Goal: Use online tool/utility: Utilize a website feature to perform a specific function

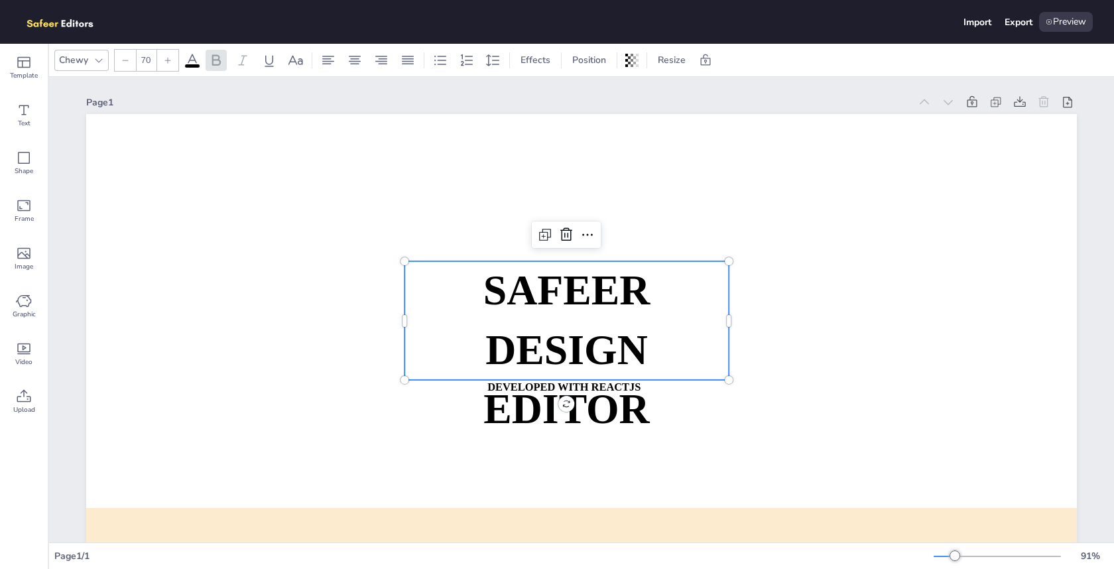
click at [562, 303] on strong "SAFEER" at bounding box center [566, 290] width 167 height 46
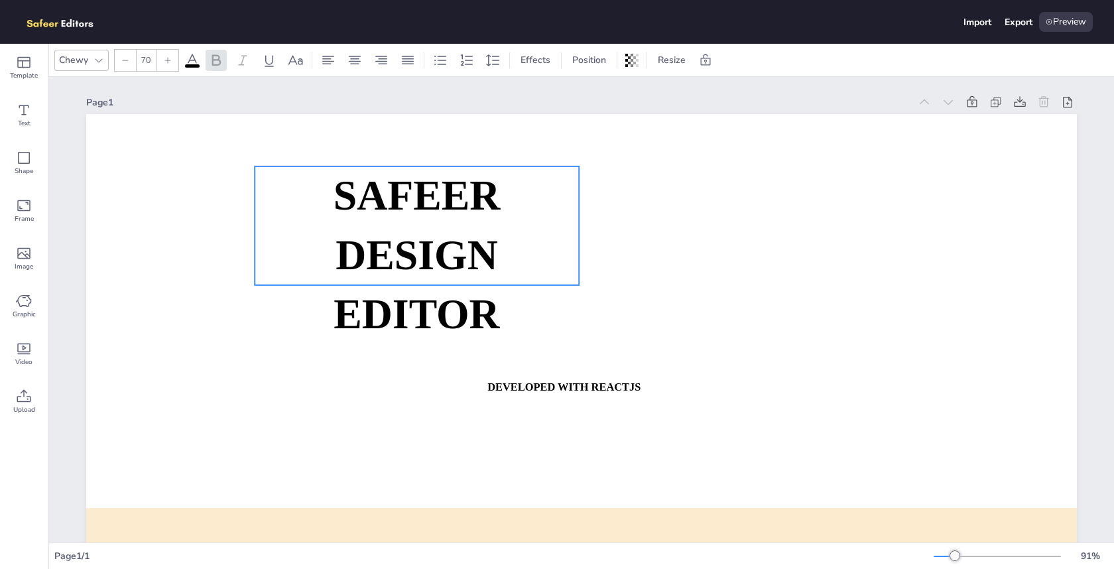
drag, startPoint x: 586, startPoint y: 293, endPoint x: 436, endPoint y: 198, distance: 177.3
click at [436, 198] on strong "SAFEER" at bounding box center [417, 195] width 167 height 46
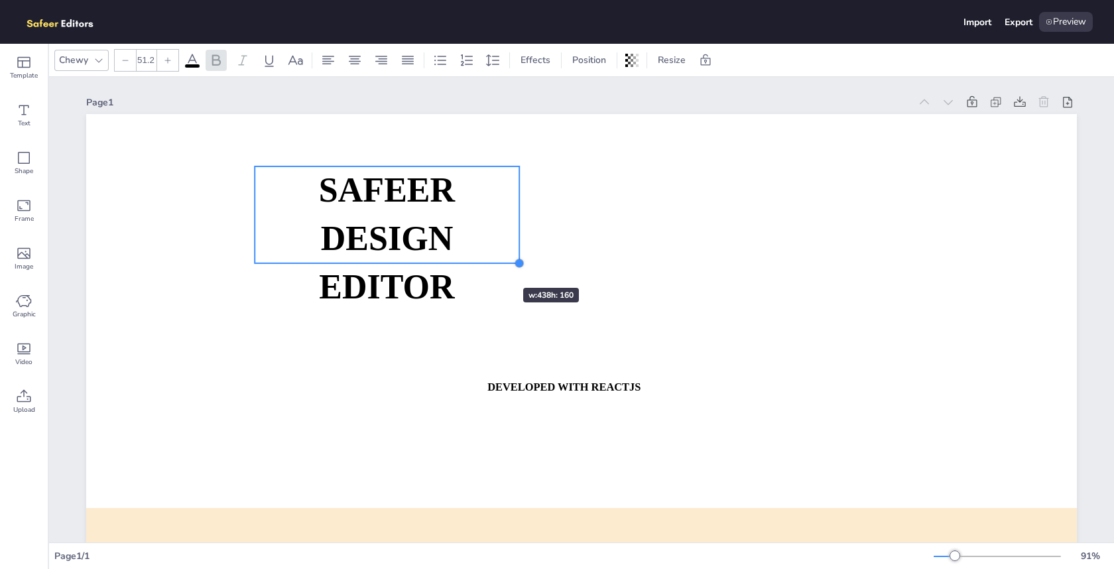
type input "50.8"
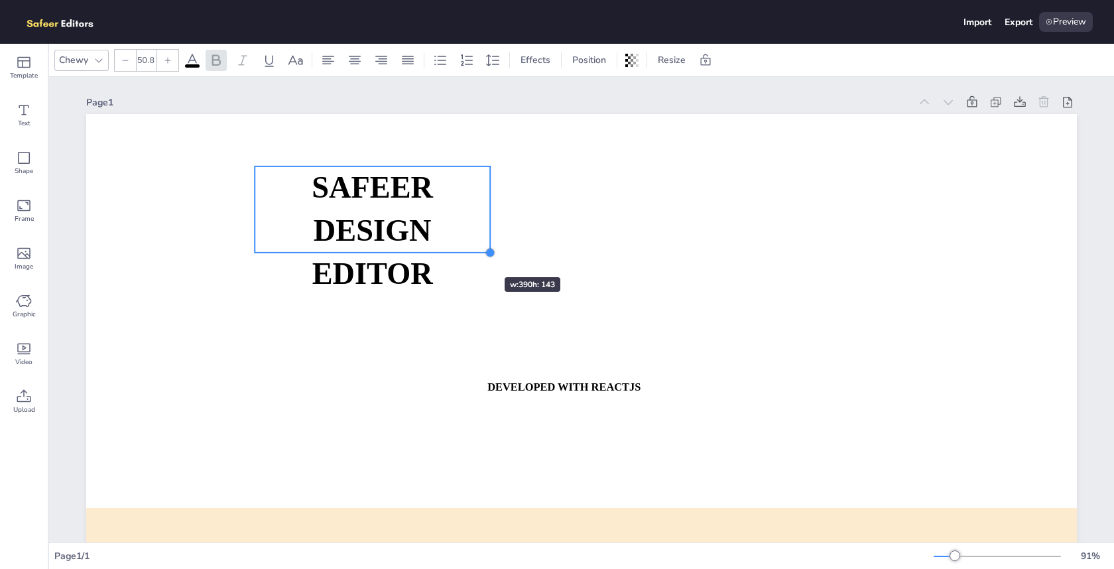
drag, startPoint x: 578, startPoint y: 286, endPoint x: 465, endPoint y: 253, distance: 118.0
click at [465, 253] on div "SAFEER DESIGN EDITOR DEVELOPED WITH REACTJS WHATSAPP: [URL][DOMAIN_NAME][PHONE_…" at bounding box center [581, 393] width 991 height 558
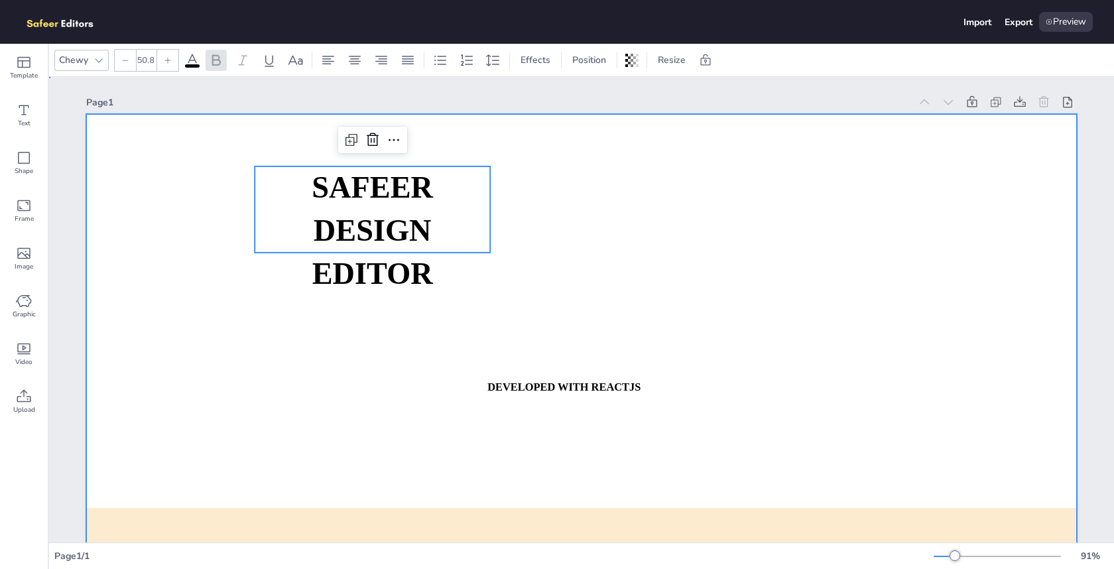
click at [232, 221] on div at bounding box center [581, 393] width 991 height 558
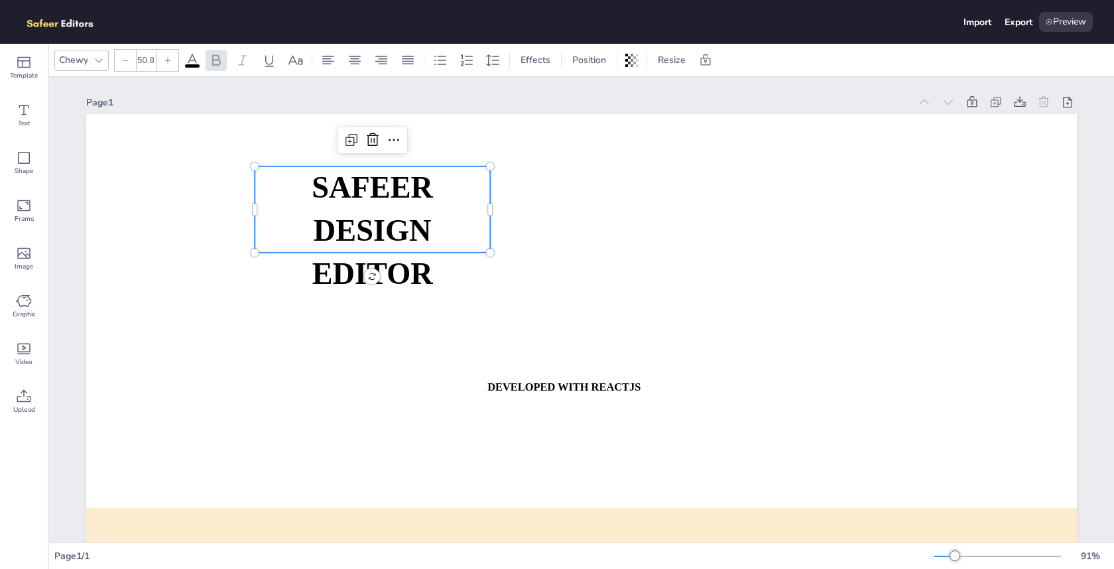
click at [369, 219] on strong "DESIGN EDITOR" at bounding box center [372, 252] width 121 height 77
click at [32, 239] on div "Image" at bounding box center [24, 259] width 48 height 48
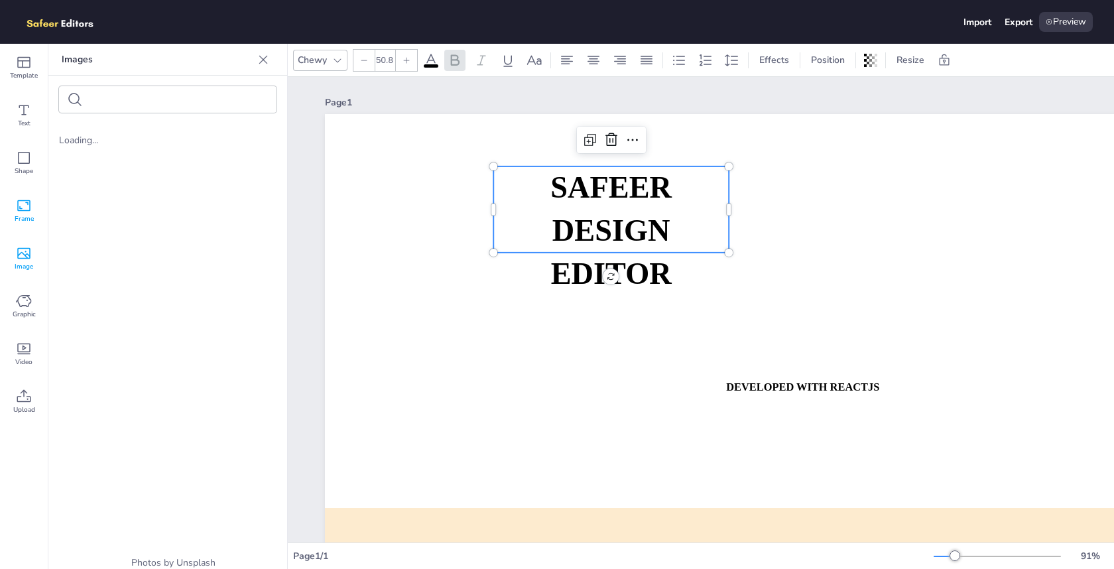
click at [33, 219] on span "Frame" at bounding box center [24, 219] width 19 height 11
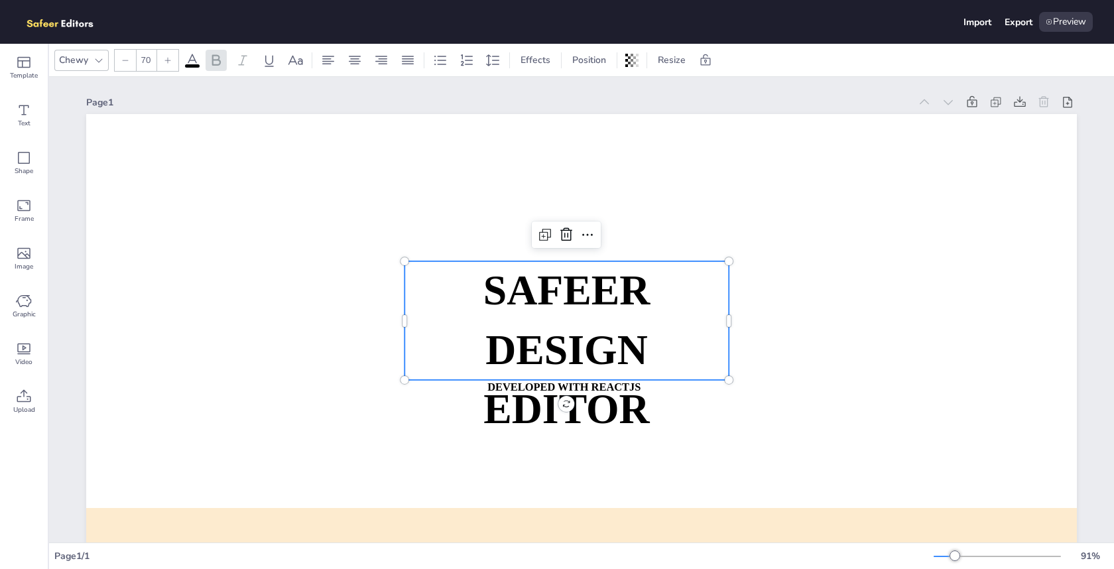
click at [553, 316] on p "SAFEER" at bounding box center [566, 290] width 324 height 59
click at [538, 403] on strong "DESIGN EDITOR" at bounding box center [566, 378] width 166 height 105
click at [13, 119] on div "Text" at bounding box center [24, 116] width 48 height 48
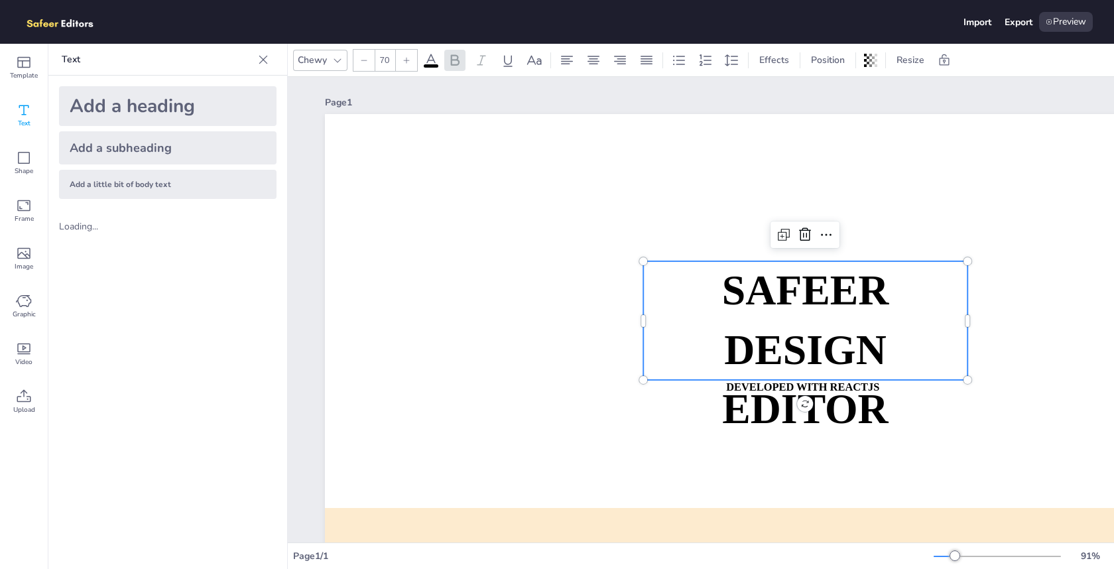
click at [162, 104] on div "Add a heading" at bounding box center [167, 106] width 217 height 40
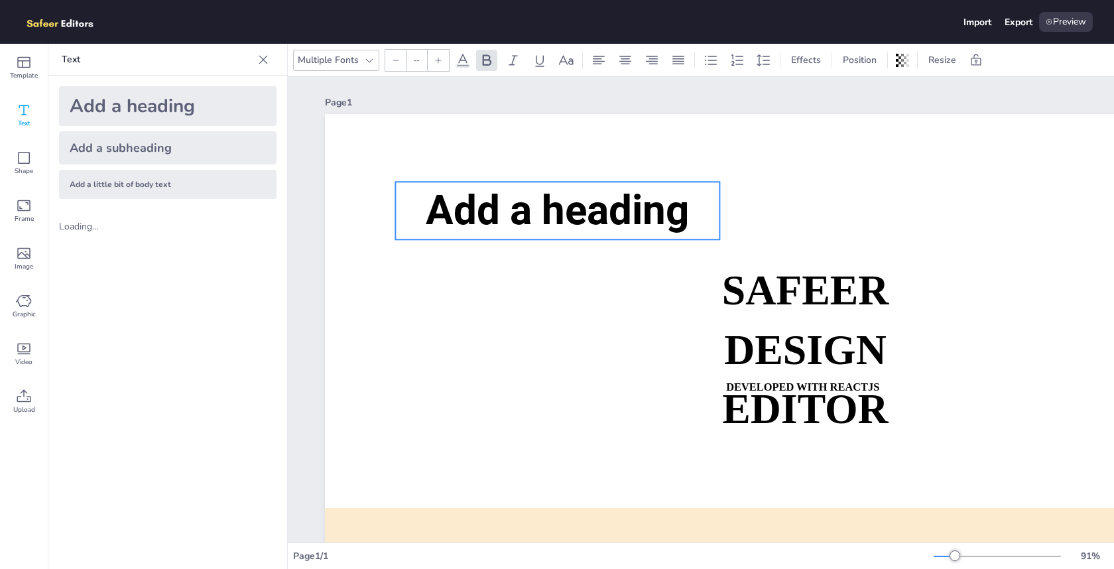
drag, startPoint x: 798, startPoint y: 298, endPoint x: 534, endPoint y: 175, distance: 291.0
click at [534, 186] on span "Add a heading" at bounding box center [557, 210] width 263 height 48
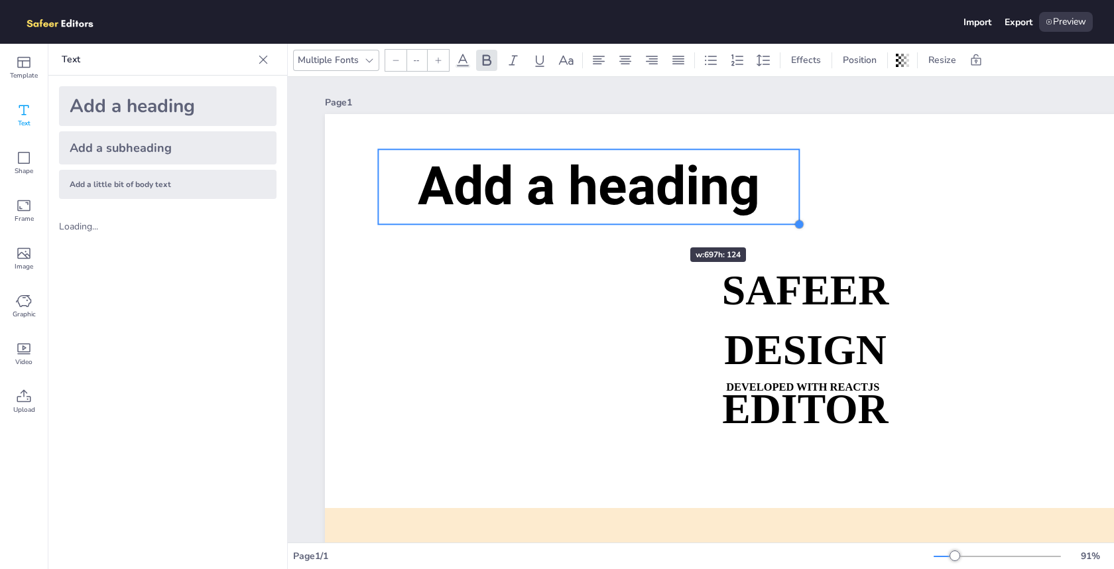
drag, startPoint x: 700, startPoint y: 206, endPoint x: 651, endPoint y: 224, distance: 52.2
click at [651, 224] on div "SAFEER DESIGN EDITOR DEVELOPED WITH REACTJS WHATSAPP: [URL][DOMAIN_NAME][PHONE_…" at bounding box center [820, 393] width 991 height 558
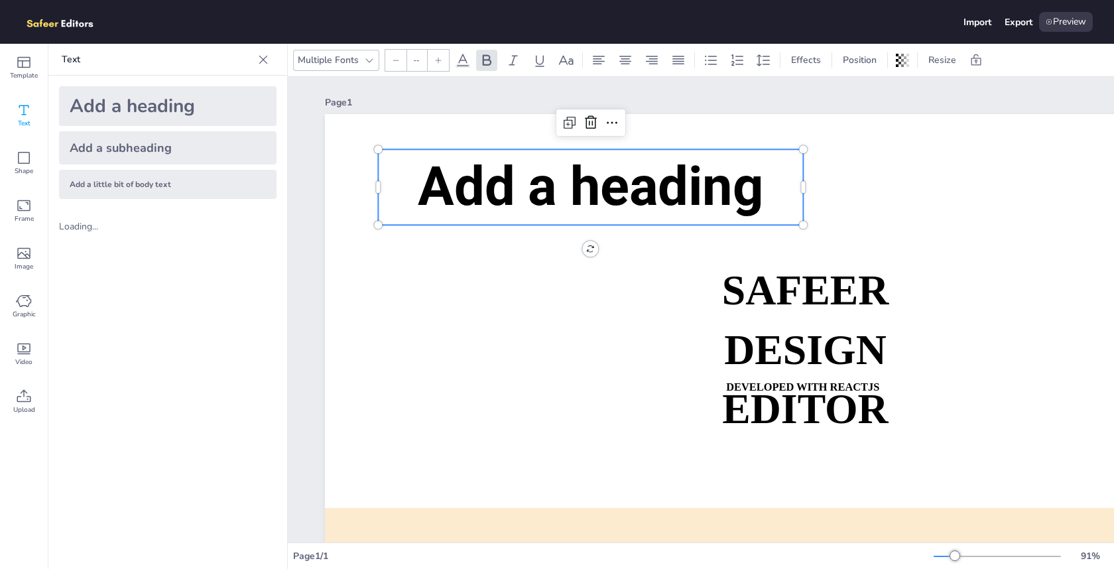
click at [705, 205] on span "Add a heading" at bounding box center [590, 187] width 345 height 64
click at [704, 205] on span "Add a heading" at bounding box center [590, 187] width 345 height 64
type input "89.2"
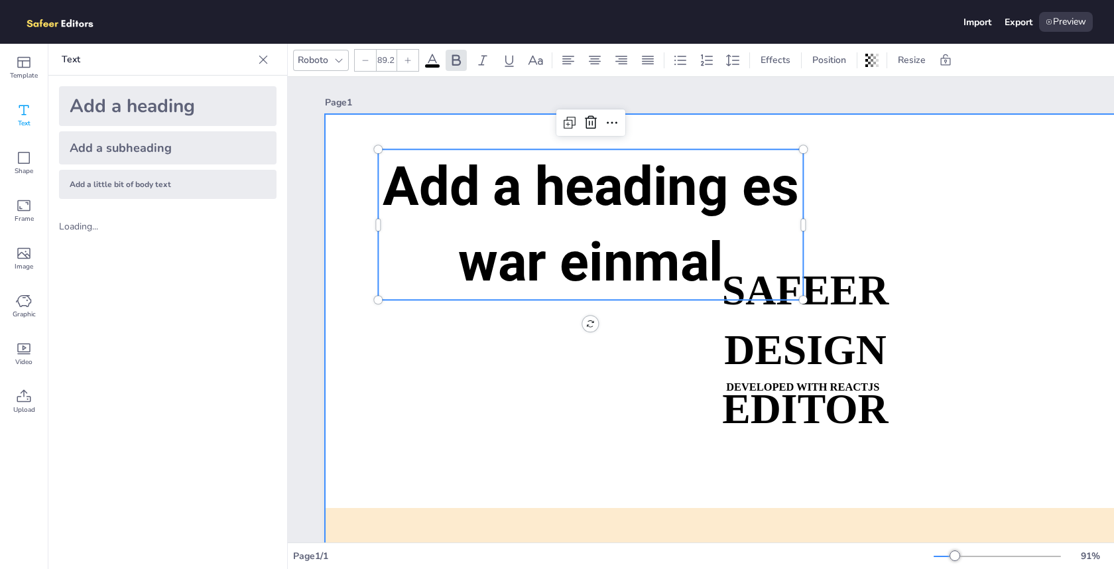
click at [900, 178] on div at bounding box center [820, 393] width 991 height 558
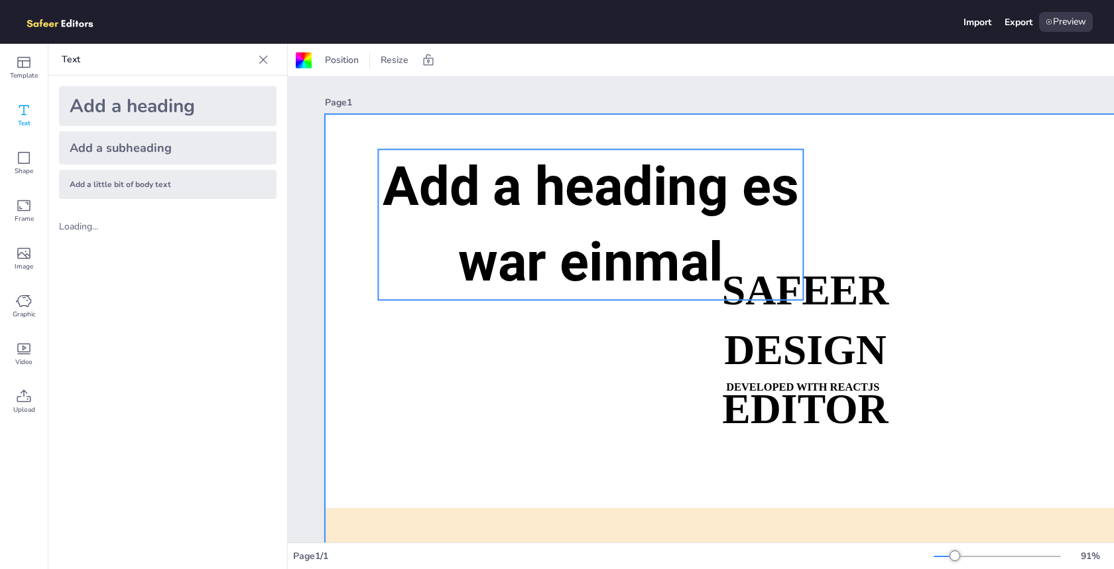
click at [690, 202] on span "Add a heading es war einmal" at bounding box center [591, 224] width 416 height 139
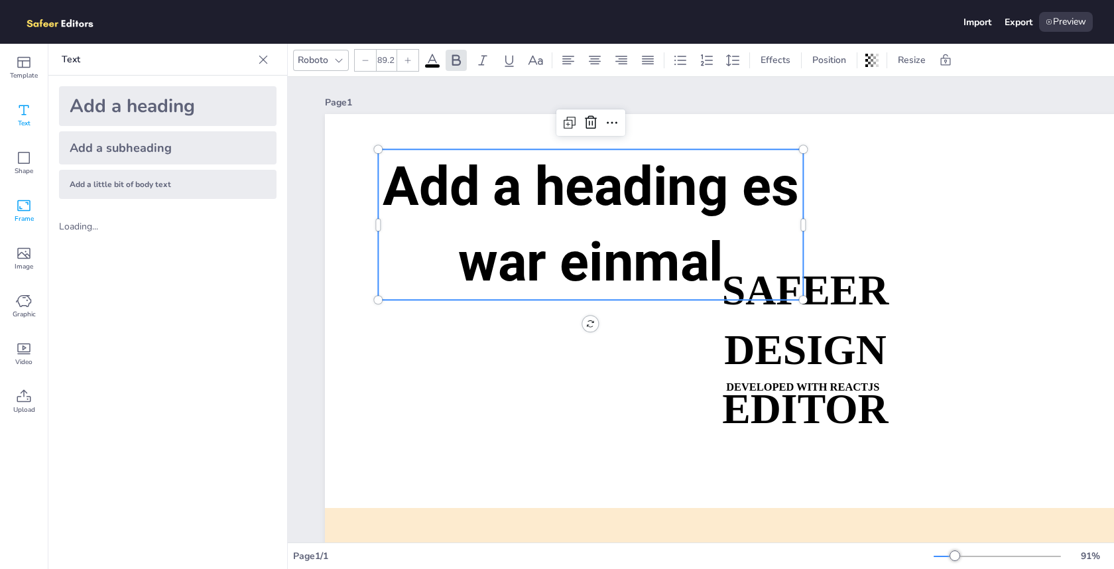
click at [23, 207] on icon at bounding box center [24, 206] width 16 height 16
